Goal: Use online tool/utility: Utilize a website feature to perform a specific function

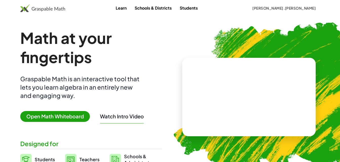
click at [56, 117] on span "Open Math Whiteboard" at bounding box center [55, 116] width 70 height 11
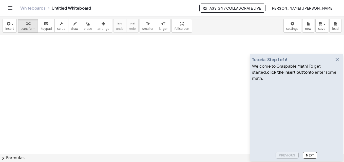
click at [335, 63] on icon "button" at bounding box center [337, 60] width 6 height 6
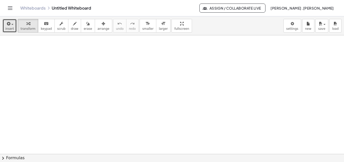
click at [11, 31] on span "insert" at bounding box center [9, 29] width 9 height 4
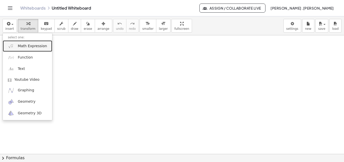
click at [30, 46] on span "Math Expression" at bounding box center [32, 46] width 29 height 5
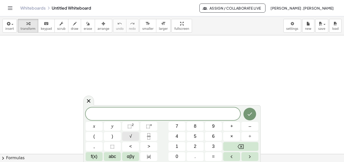
click at [132, 138] on button "√" at bounding box center [130, 136] width 17 height 9
click at [160, 112] on span "√" at bounding box center [159, 114] width 5 height 6
click at [159, 112] on span "√" at bounding box center [159, 114] width 5 height 6
drag, startPoint x: 175, startPoint y: 113, endPoint x: 161, endPoint y: 113, distance: 14.2
click at [161, 113] on span "√" at bounding box center [163, 114] width 154 height 8
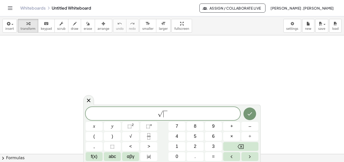
click at [160, 113] on span "√" at bounding box center [159, 114] width 5 height 6
click at [171, 115] on span "√ ​" at bounding box center [163, 114] width 154 height 8
drag, startPoint x: 170, startPoint y: 116, endPoint x: 150, endPoint y: 116, distance: 19.2
click at [150, 116] on span "√" at bounding box center [163, 114] width 154 height 8
click at [149, 125] on span "⬚" at bounding box center [148, 126] width 4 height 5
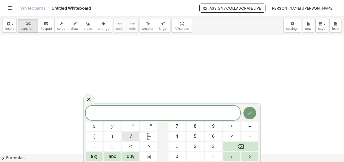
click at [131, 136] on span "√" at bounding box center [130, 136] width 3 height 7
click at [159, 110] on span "√" at bounding box center [160, 111] width 5 height 5
click at [149, 127] on span "⬚" at bounding box center [148, 126] width 4 height 5
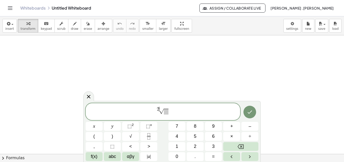
click at [165, 112] on span at bounding box center [166, 112] width 5 height 6
click at [181, 111] on span "2 √ ​" at bounding box center [163, 113] width 154 height 12
click at [165, 115] on span at bounding box center [166, 112] width 5 height 6
click at [166, 113] on span "9" at bounding box center [166, 112] width 3 height 6
click at [171, 112] on span "( 9 ) ​" at bounding box center [166, 111] width 10 height 7
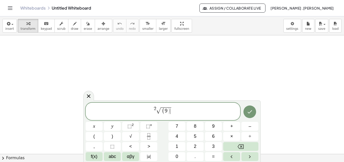
click at [171, 112] on span "( 9 ) ​" at bounding box center [166, 111] width 10 height 7
click at [168, 112] on span ")" at bounding box center [168, 111] width 3 height 7
click at [173, 112] on span "2 √ ( 9 ) ​" at bounding box center [163, 112] width 154 height 12
click at [168, 109] on span ")" at bounding box center [168, 111] width 3 height 7
click at [157, 109] on span "√" at bounding box center [158, 111] width 5 height 6
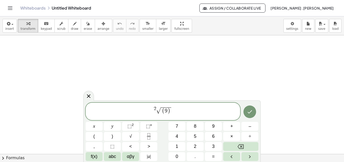
click at [179, 110] on span "2 ​ √ ( 9 )" at bounding box center [163, 112] width 154 height 12
click at [175, 110] on span "2 √ ( 9 ) ​" at bounding box center [163, 112] width 154 height 12
click at [170, 109] on span "( 9 )" at bounding box center [166, 111] width 10 height 7
click at [152, 126] on button "⬚ n" at bounding box center [148, 126] width 17 height 9
click at [149, 132] on div "2 √ ( 9 ) = 9 ​ x y ⬚ 2 ⬚ n 7 8 9 + – ( ) √ 4 5 6 × ÷ , ⬚ < > 1 2 3 f(x) abc αβ…" at bounding box center [172, 132] width 173 height 58
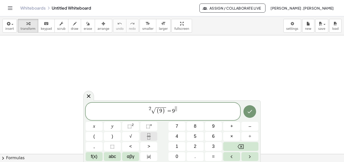
click at [150, 137] on icon "Fraction" at bounding box center [149, 137] width 6 height 6
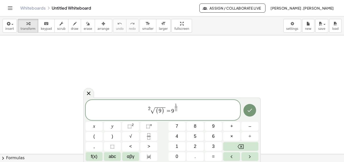
click at [176, 110] on span at bounding box center [176, 109] width 3 height 4
click at [249, 116] on button "Done" at bounding box center [249, 110] width 13 height 13
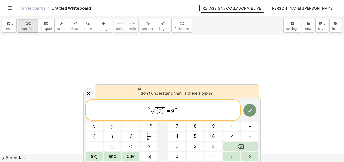
click at [189, 110] on span "2 √ ( 9 ) = 9 1 2 ​ ​" at bounding box center [163, 110] width 154 height 15
click at [151, 110] on span "√" at bounding box center [152, 111] width 5 height 6
click at [150, 109] on span "2" at bounding box center [149, 109] width 3 height 5
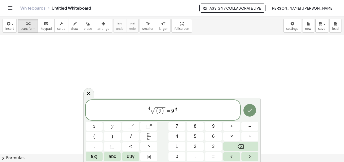
click at [177, 110] on span "2 ​" at bounding box center [176, 109] width 3 height 4
click at [176, 105] on span "1" at bounding box center [176, 106] width 2 height 4
click at [163, 111] on span ")" at bounding box center [162, 111] width 3 height 7
click at [150, 129] on span "⬚ n" at bounding box center [149, 126] width 6 height 7
click at [178, 105] on span "1" at bounding box center [177, 106] width 3 height 4
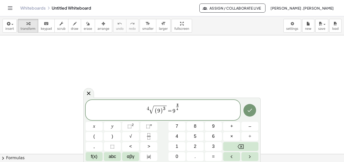
click at [179, 111] on span "4 √ ( 9 ) 3 = 9 3 ​ 4 ​" at bounding box center [163, 110] width 154 height 15
click at [164, 109] on span "( 9 ) 3" at bounding box center [160, 110] width 13 height 9
drag, startPoint x: 149, startPoint y: 110, endPoint x: 143, endPoint y: 110, distance: 6.1
click at [143, 110] on span "​ 4 √ ( 9 ) 3 = 9 3 4 ​" at bounding box center [163, 110] width 154 height 15
click at [150, 109] on span "√" at bounding box center [151, 110] width 5 height 8
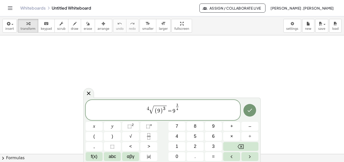
click at [178, 110] on span "4" at bounding box center [177, 109] width 3 height 4
click at [150, 109] on span "√" at bounding box center [151, 110] width 5 height 8
click at [147, 109] on span "4" at bounding box center [146, 109] width 3 height 5
click at [166, 108] on span "( 9 ) 3 ​" at bounding box center [160, 110] width 13 height 9
click at [186, 114] on span "6 √ ( 9 ) 5 ​ = 9 3 4 ​" at bounding box center [163, 110] width 154 height 15
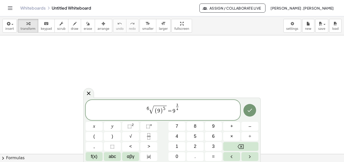
click at [180, 108] on span "6 √ ( 9 ) 5 = 9 3 4 ​ ​" at bounding box center [163, 110] width 154 height 15
click at [178, 108] on span "4" at bounding box center [177, 109] width 3 height 4
click at [177, 106] on span "3" at bounding box center [177, 106] width 2 height 4
click at [176, 110] on span at bounding box center [177, 109] width 3 height 4
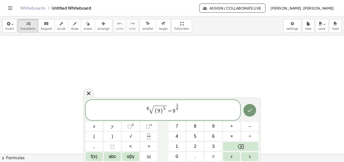
click at [165, 108] on span "5" at bounding box center [164, 109] width 3 height 5
click at [148, 109] on span "6" at bounding box center [148, 109] width 3 height 5
click at [164, 110] on span at bounding box center [164, 109] width 2 height 5
click at [177, 109] on span "6" at bounding box center [177, 110] width 2 height 4
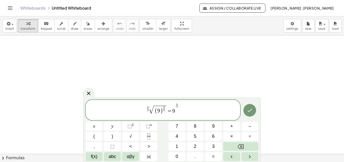
click at [177, 104] on span "5" at bounding box center [177, 106] width 2 height 4
click at [176, 111] on span at bounding box center [177, 109] width 3 height 4
click at [186, 101] on div "√ ( 9 ) = 9 1 2 ​ ​" at bounding box center [163, 110] width 154 height 20
click at [155, 103] on div "√ ( 9 ) = 9 1 2 ​ ​" at bounding box center [163, 110] width 154 height 20
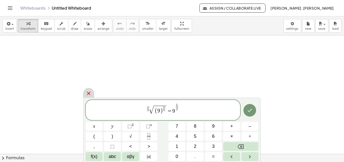
click at [86, 92] on icon at bounding box center [89, 94] width 6 height 6
